Goal: Communication & Community: Answer question/provide support

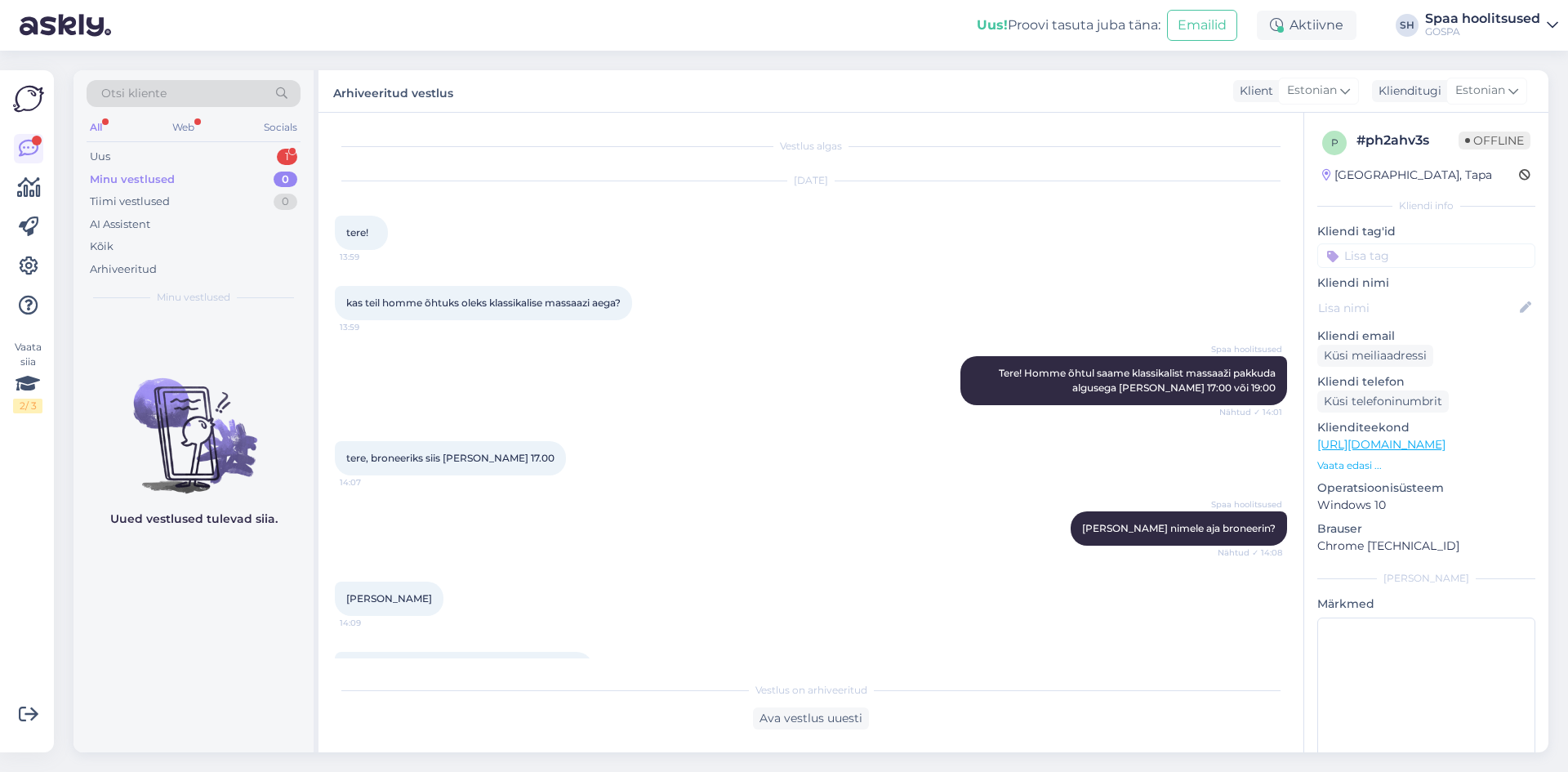
scroll to position [1102, 0]
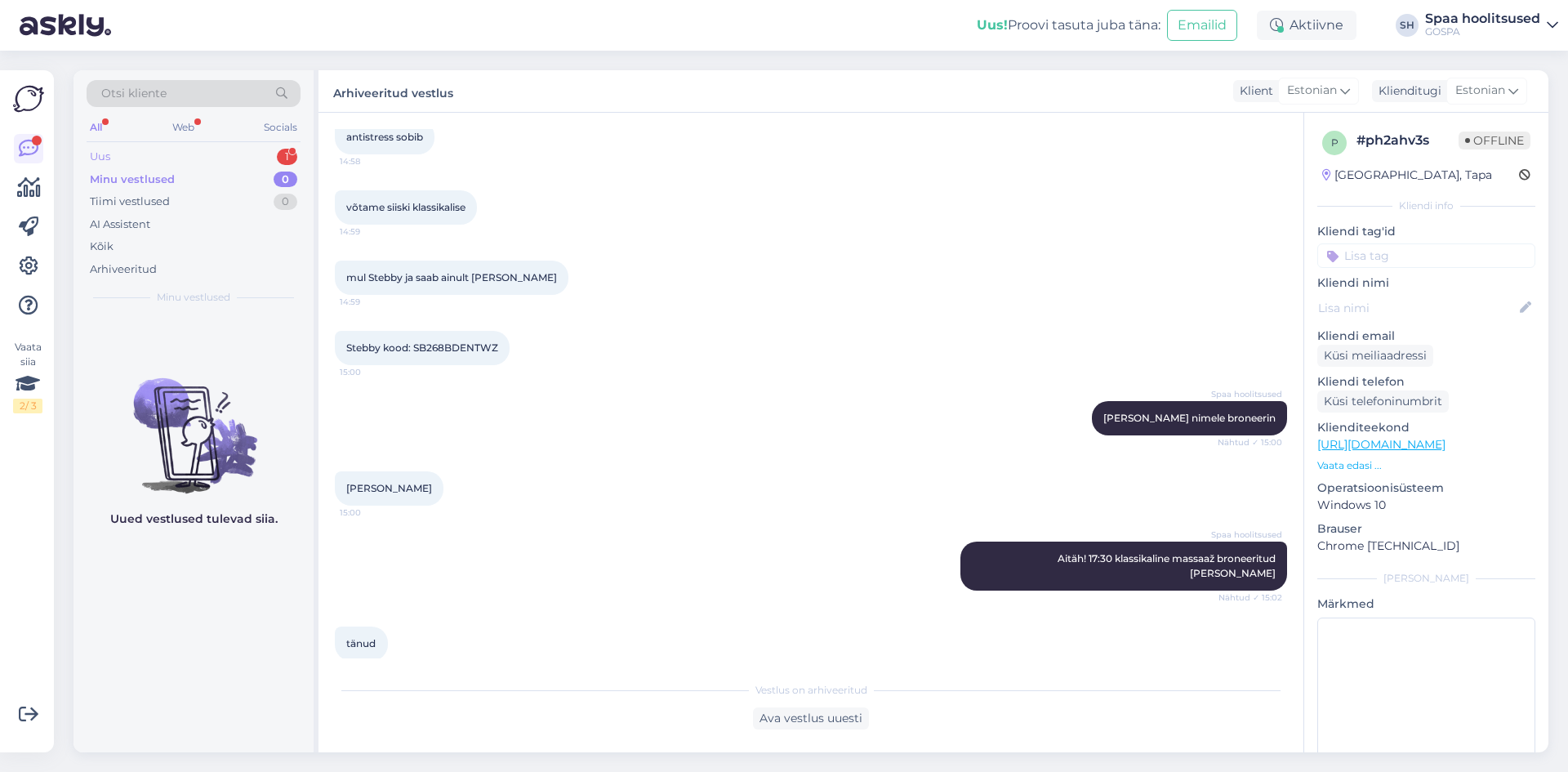
click at [115, 156] on div "Uus 1" at bounding box center [193, 156] width 214 height 23
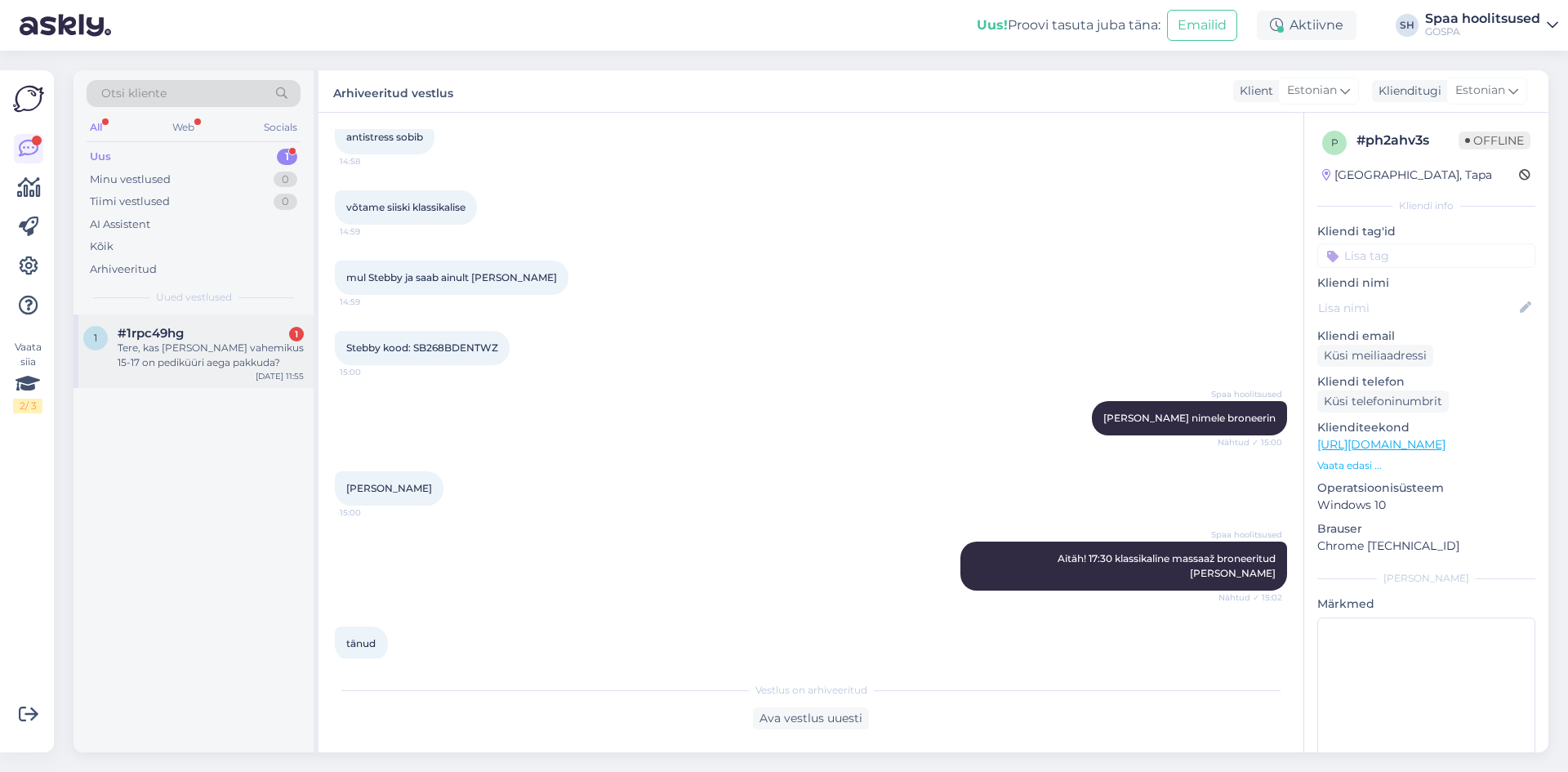
click at [197, 364] on div "Tere, kas [PERSON_NAME] vahemikus 15-17 on pediküüri aega pakkuda?" at bounding box center [210, 355] width 186 height 30
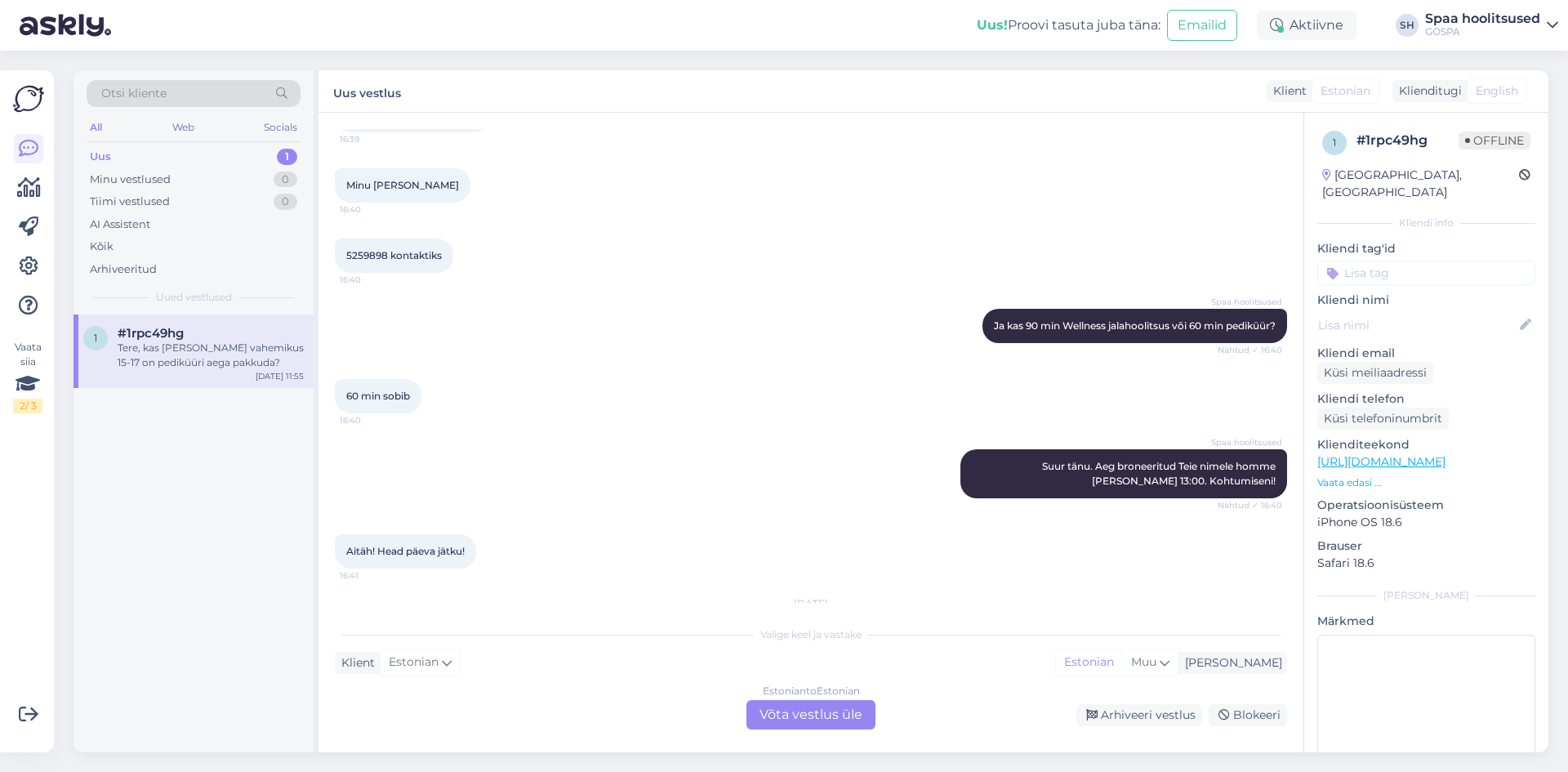
scroll to position [557, 0]
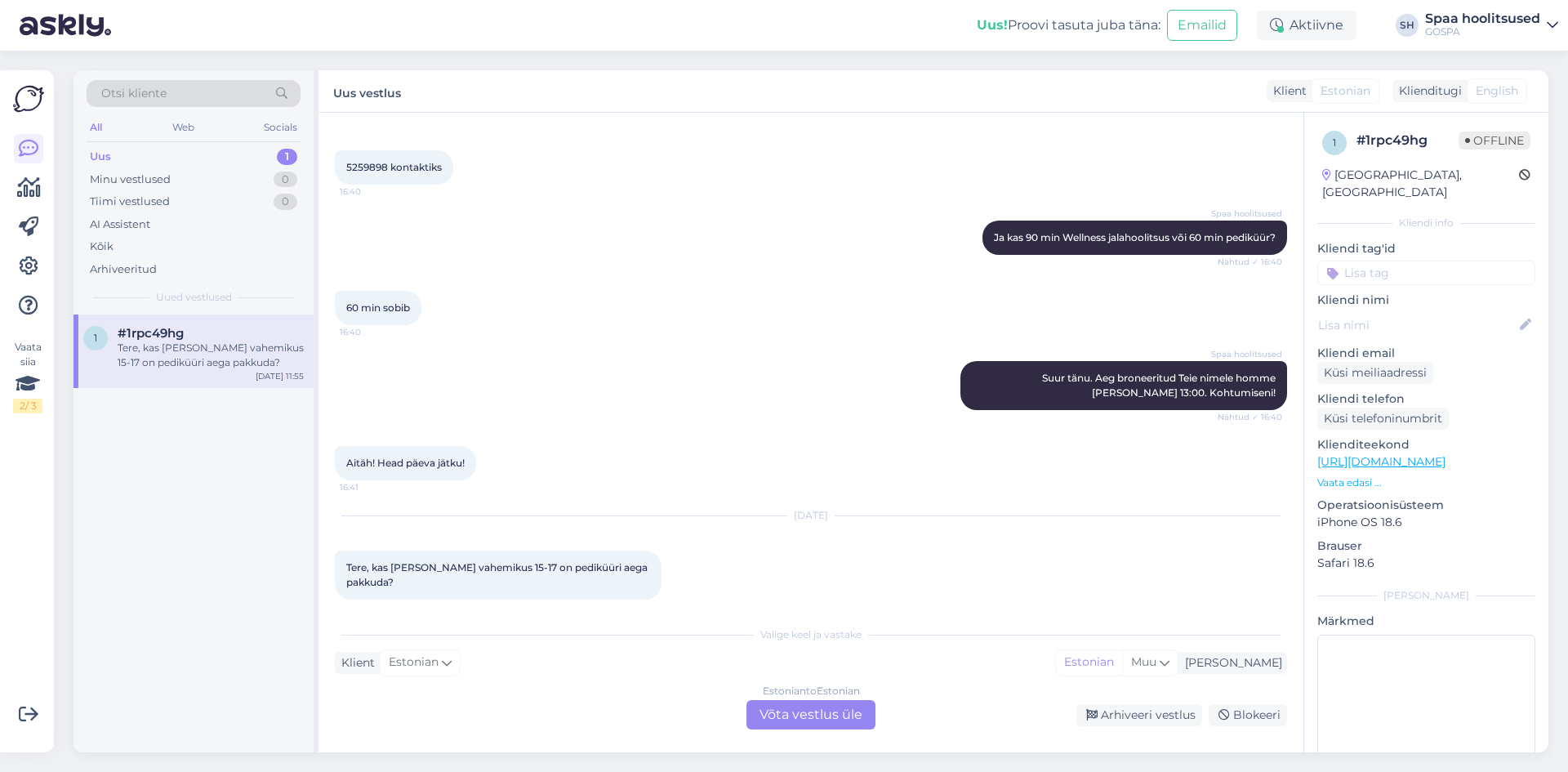
click at [824, 709] on div "Estonian to Estonian Võta vestlus üle" at bounding box center [810, 714] width 129 height 30
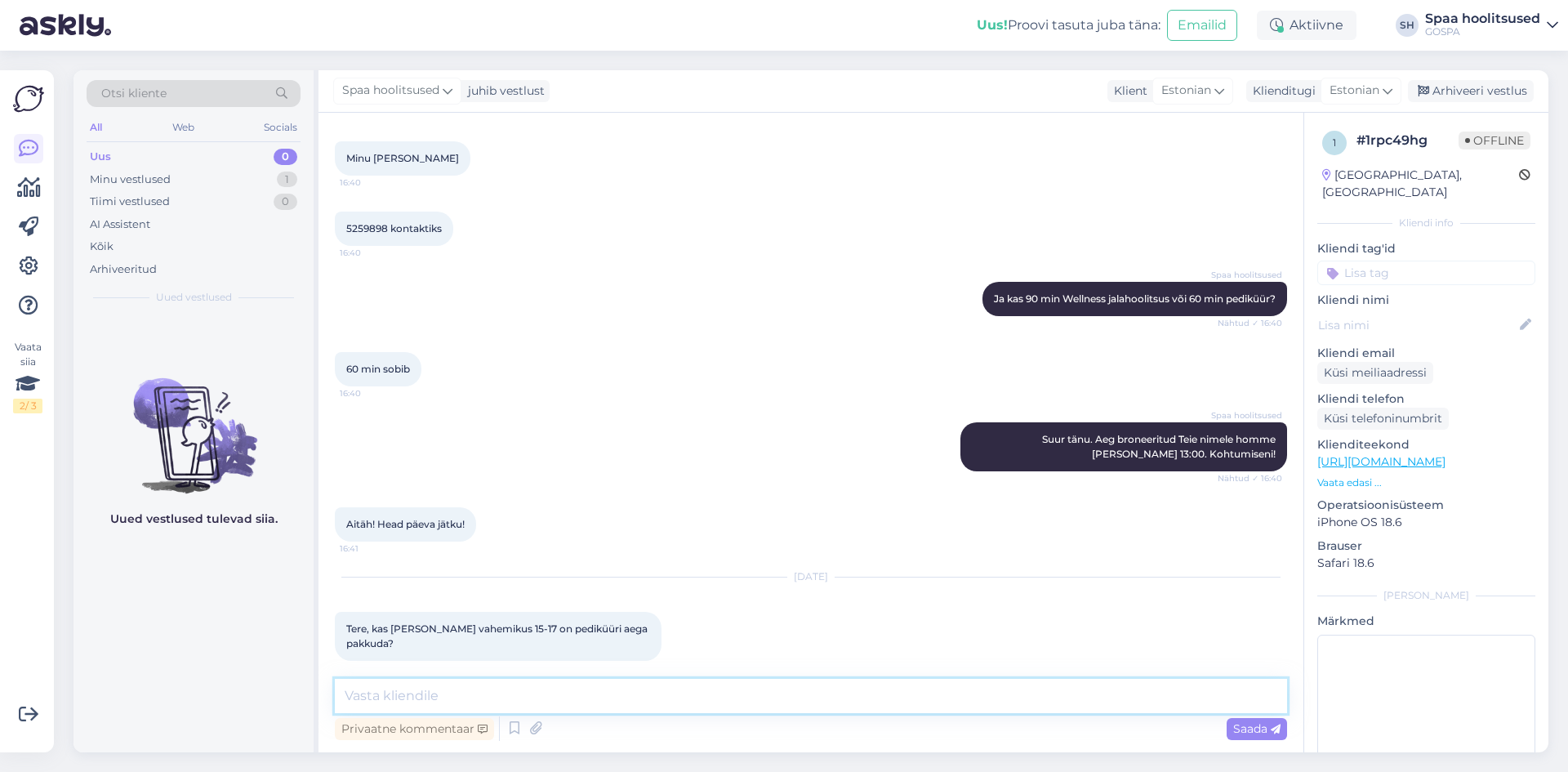
click at [407, 699] on textarea at bounding box center [810, 696] width 952 height 34
type textarea "Tere!"
click at [1246, 729] on span "Saada" at bounding box center [1257, 727] width 48 height 14
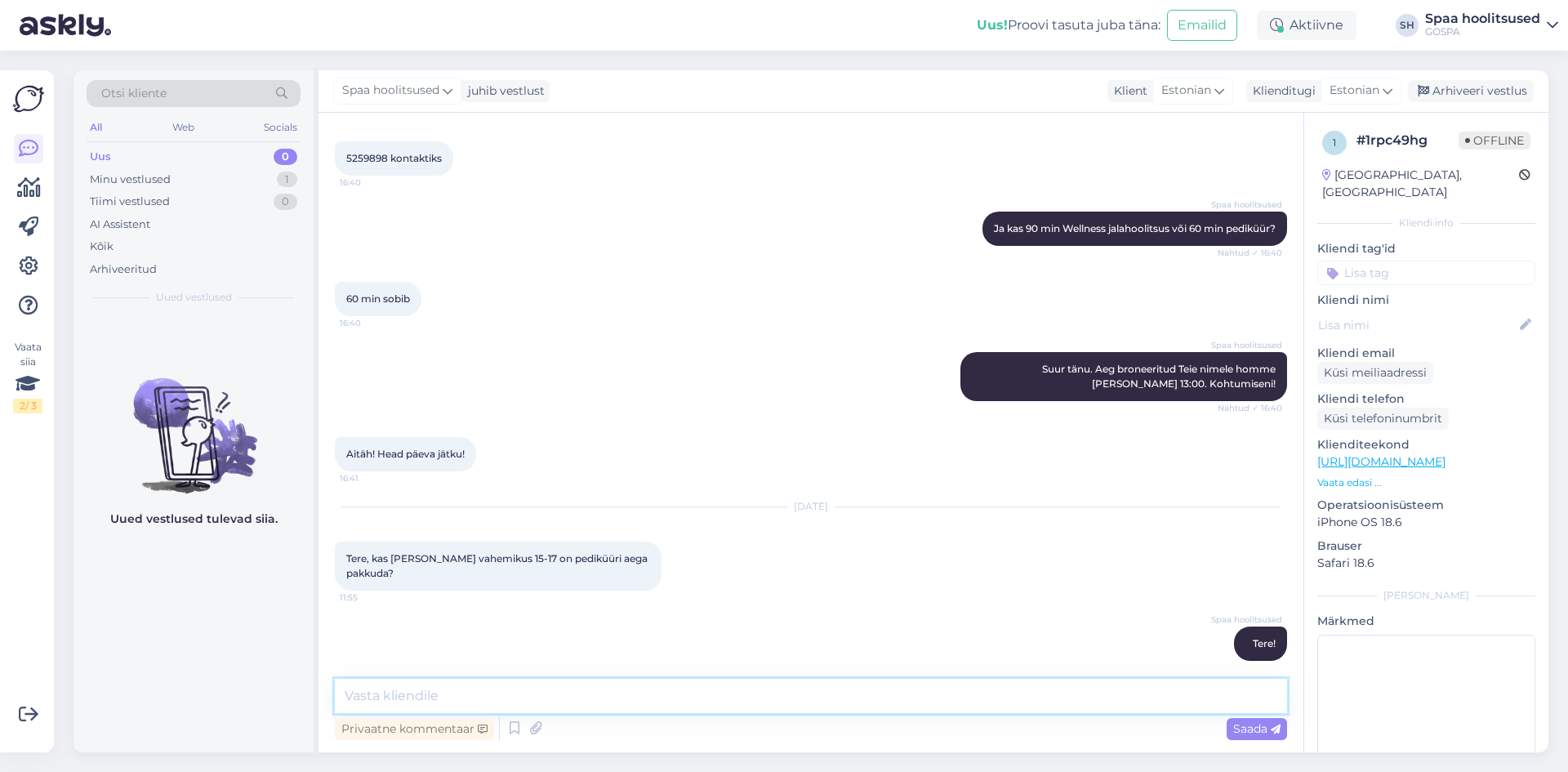
click at [419, 691] on textarea at bounding box center [810, 696] width 952 height 34
type textarea "[PERSON_NAME] on pakkuda [PERSON_NAME] 14:00 algusega. Hiljem on [PERSON_NAME] …"
click at [1263, 726] on span "Saada" at bounding box center [1257, 727] width 48 height 14
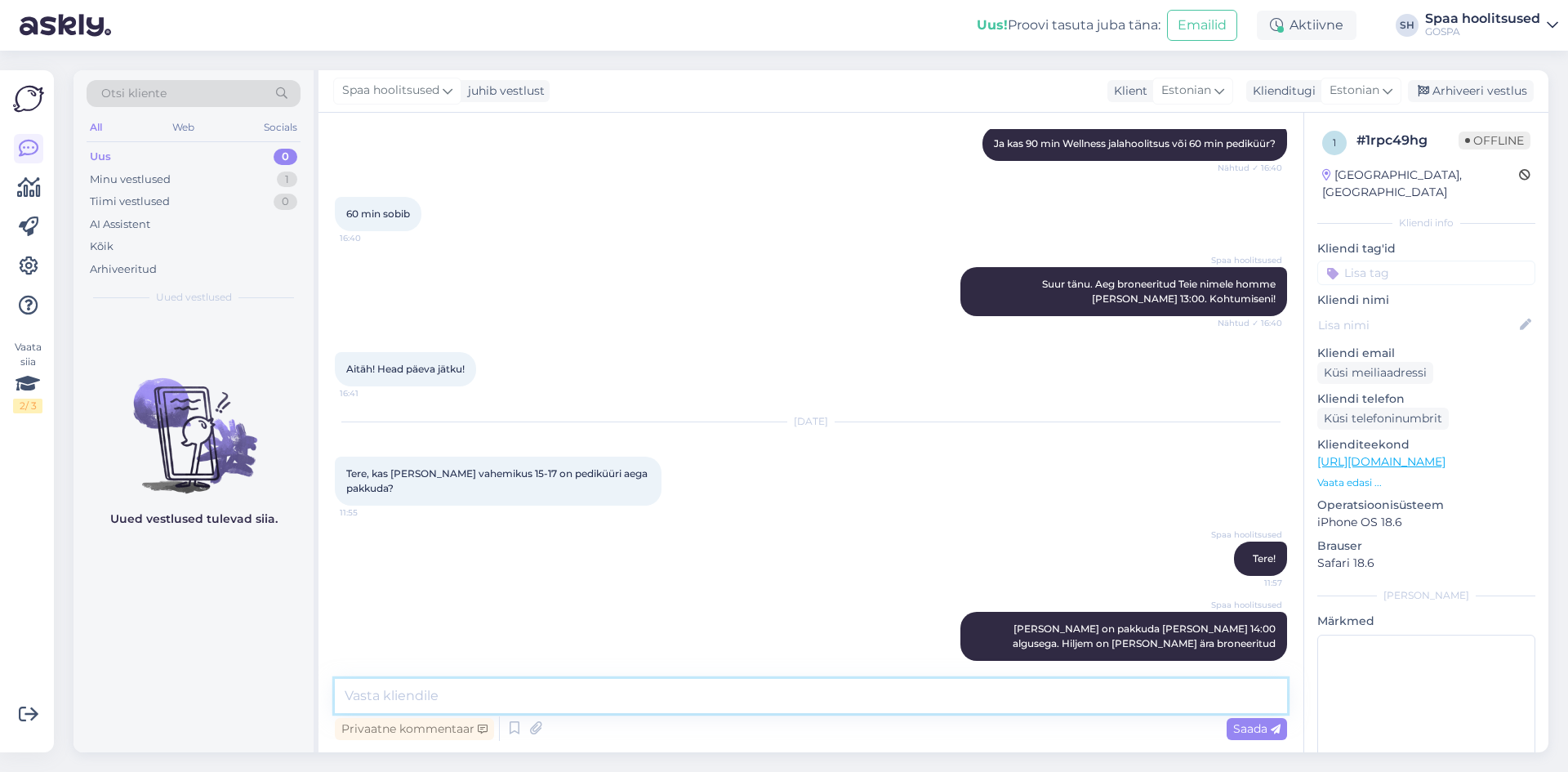
click at [445, 697] on textarea at bounding box center [810, 696] width 952 height 34
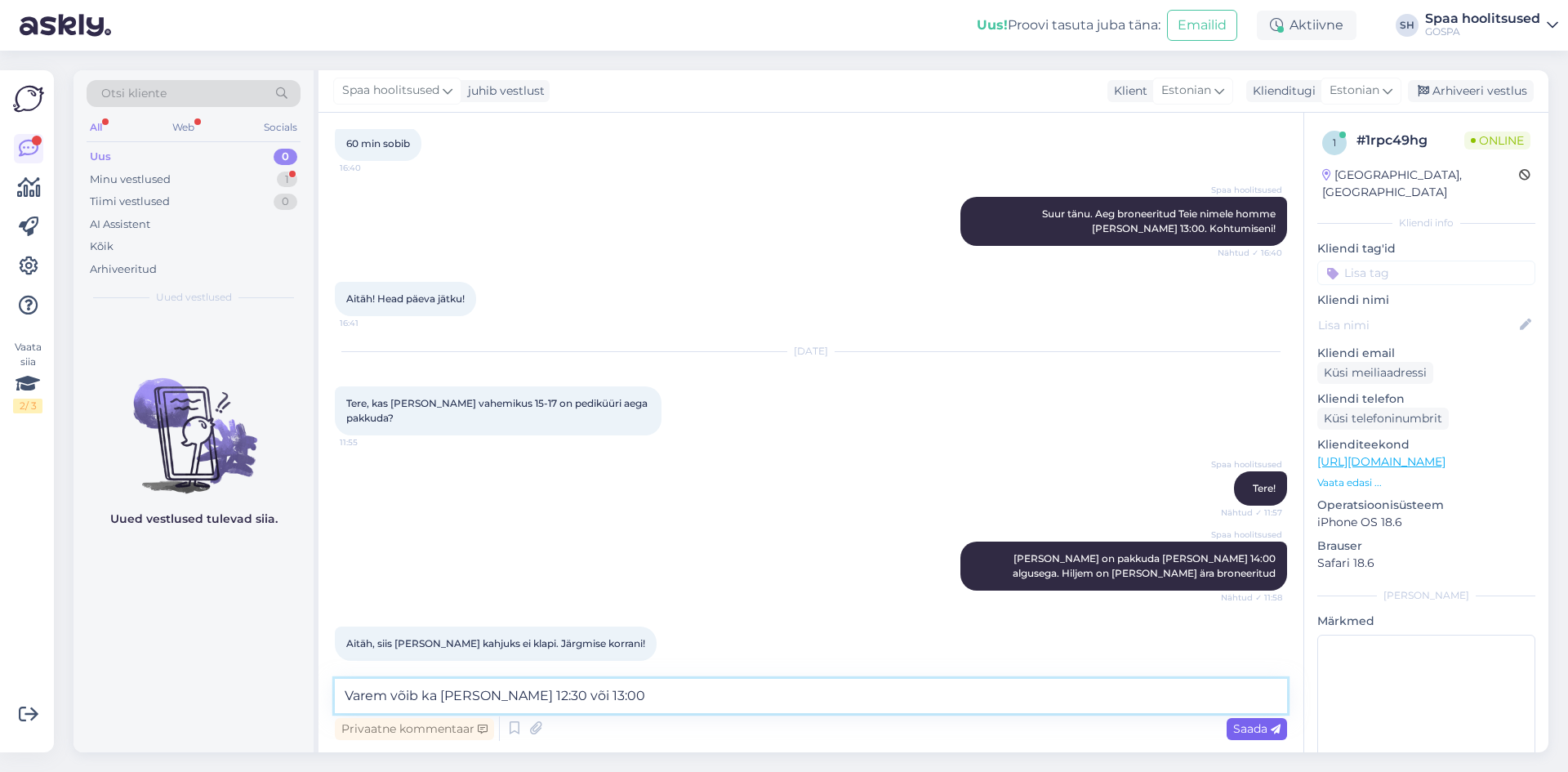
type textarea "Varem võib ka [PERSON_NAME] 12:30 või 13:00"
click at [1242, 732] on span "Saada" at bounding box center [1257, 727] width 48 height 14
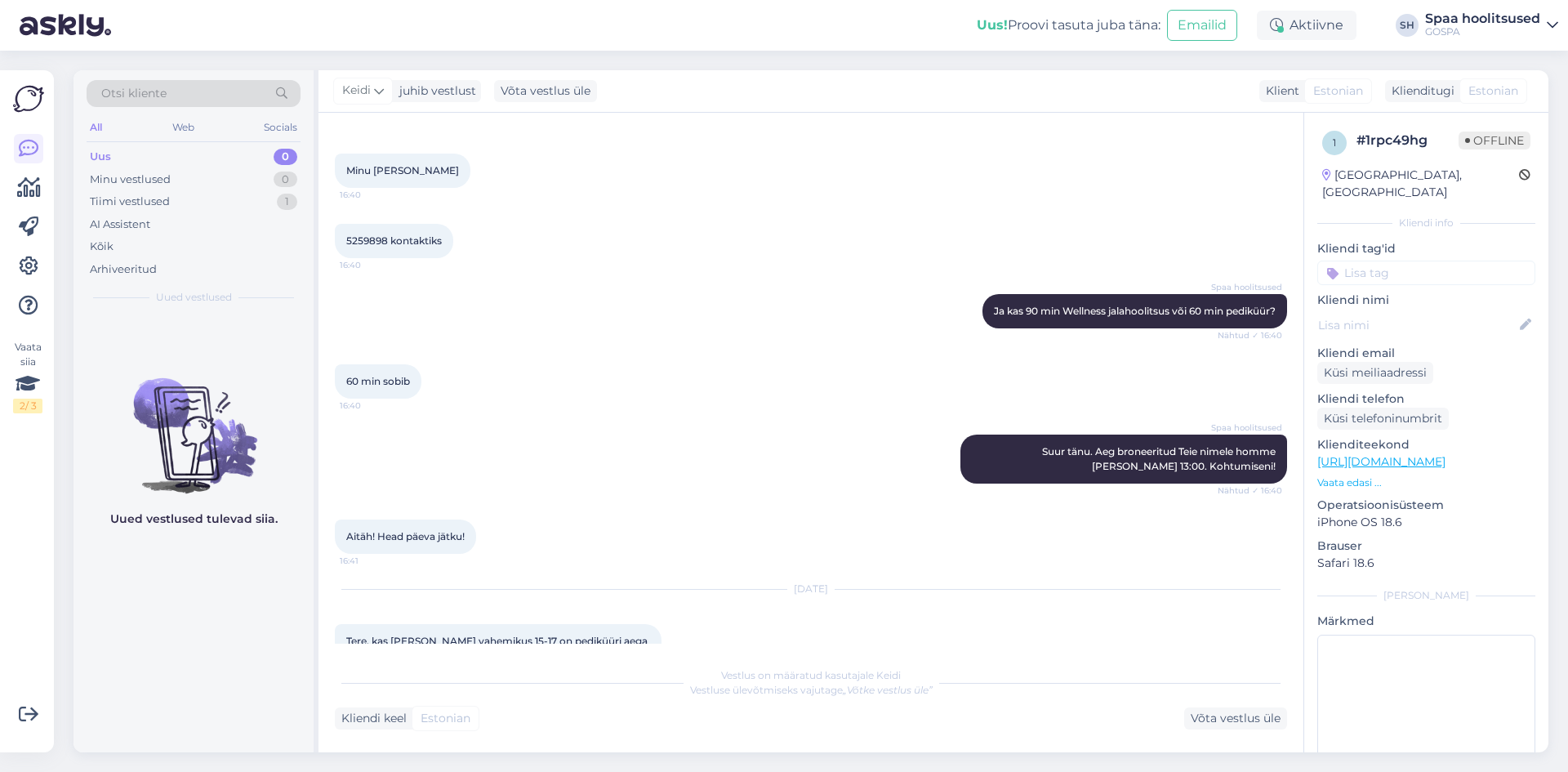
scroll to position [462, 0]
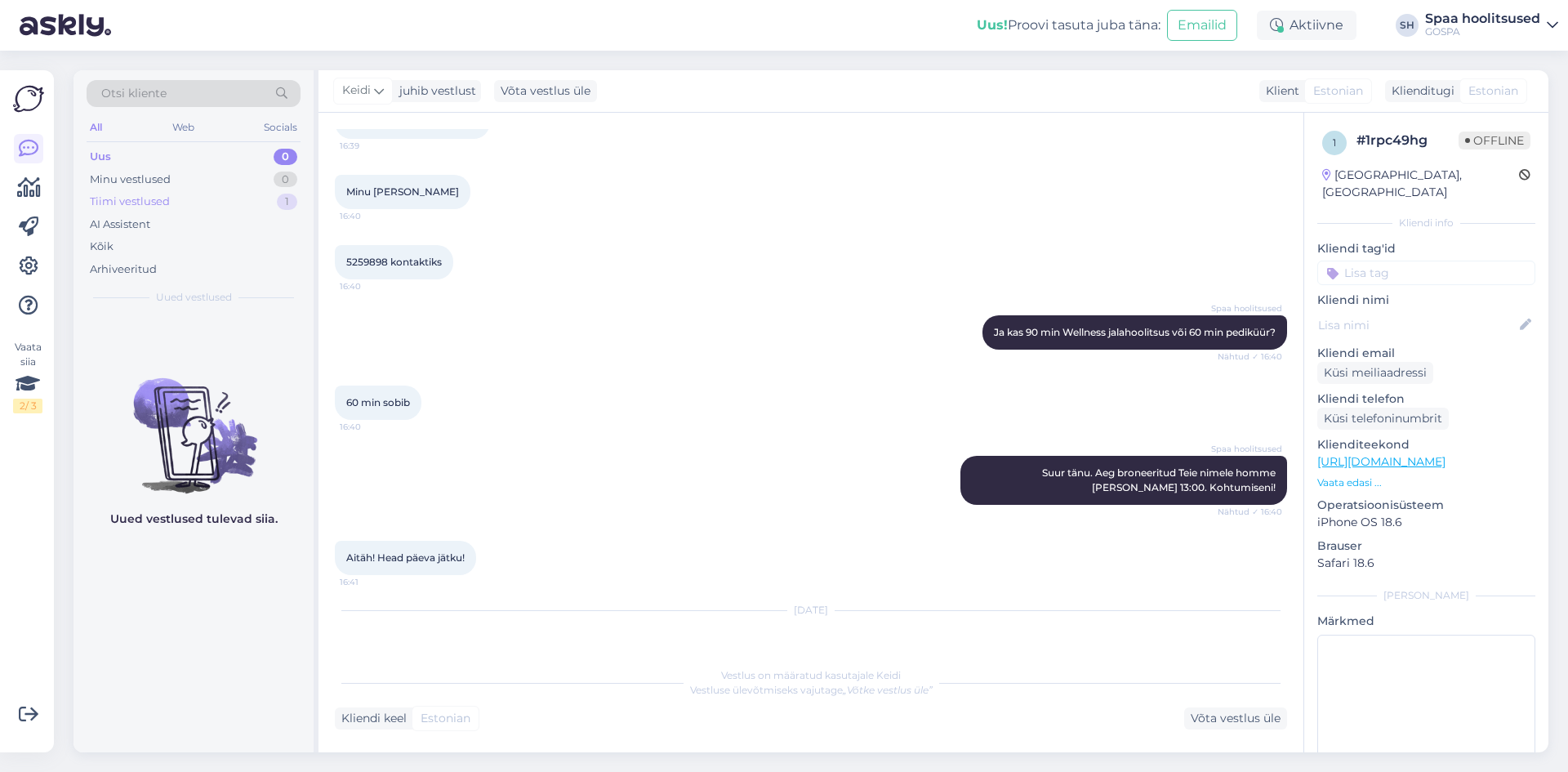
click at [181, 196] on div "Tiimi vestlused 1" at bounding box center [193, 202] width 214 height 23
